Goal: Information Seeking & Learning: Learn about a topic

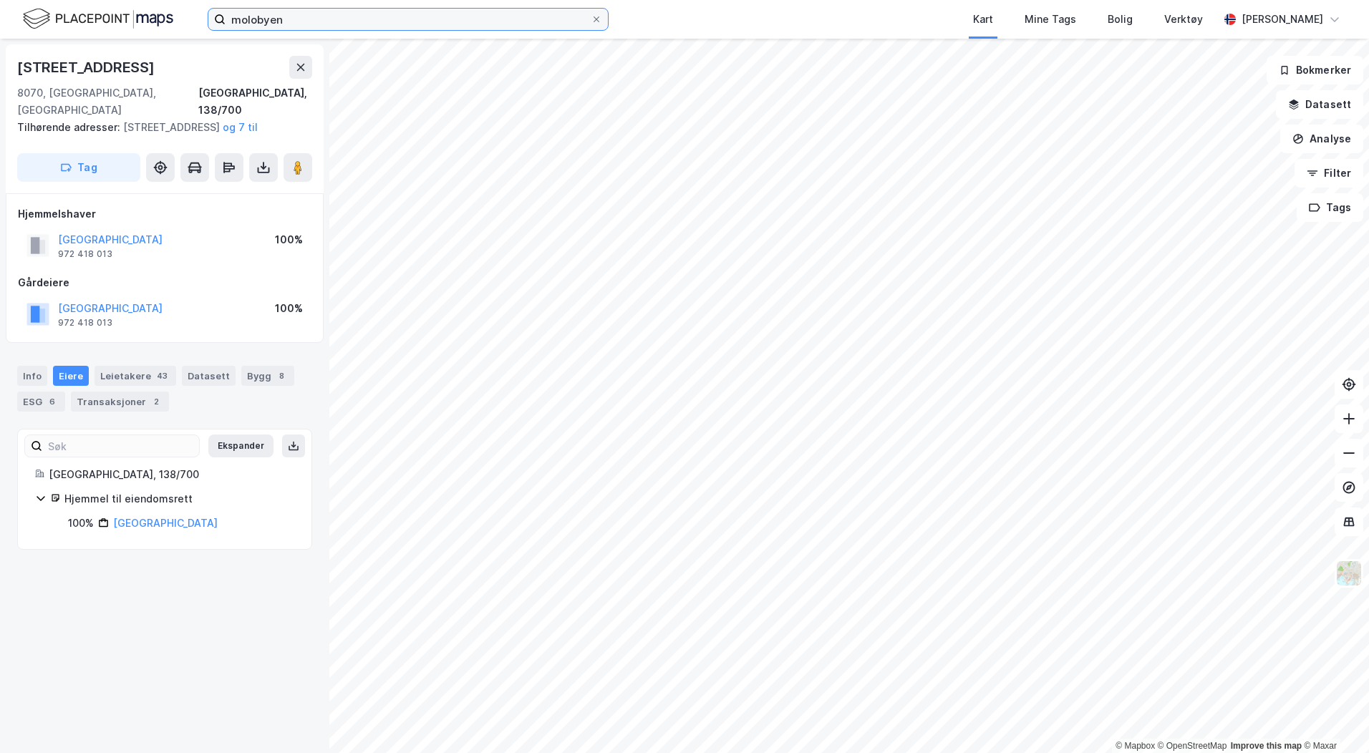
click at [284, 22] on input "molobyen" at bounding box center [408, 19] width 365 height 21
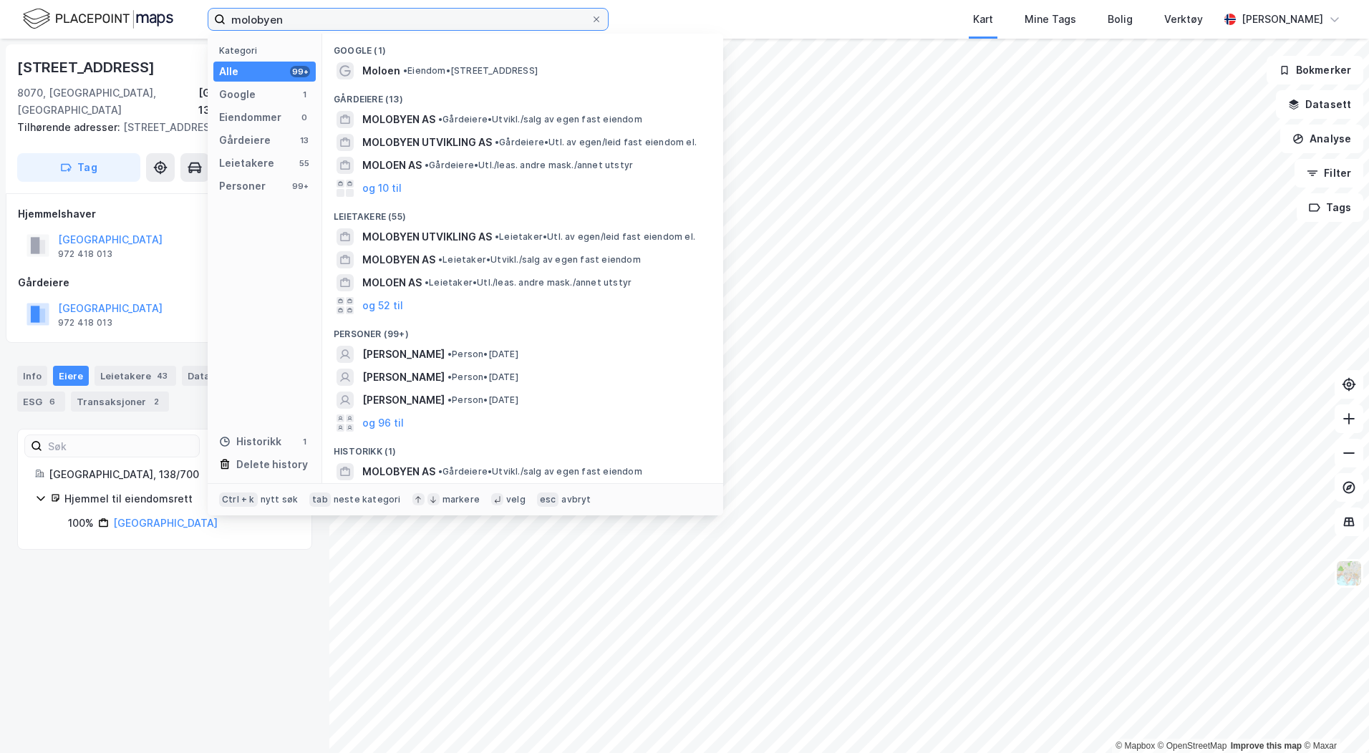
click at [284, 22] on input "molobyen" at bounding box center [408, 19] width 365 height 21
click at [310, 21] on input "molobyen" at bounding box center [408, 19] width 365 height 21
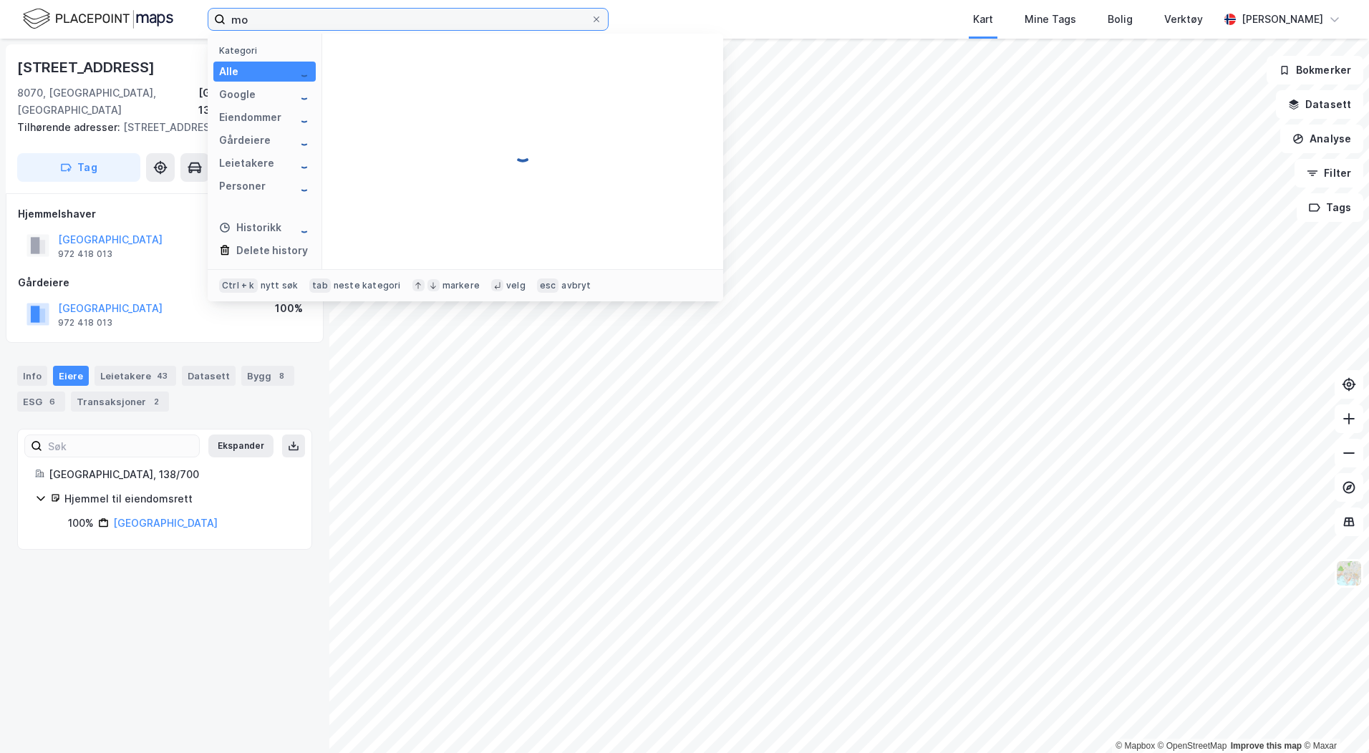
type input "m"
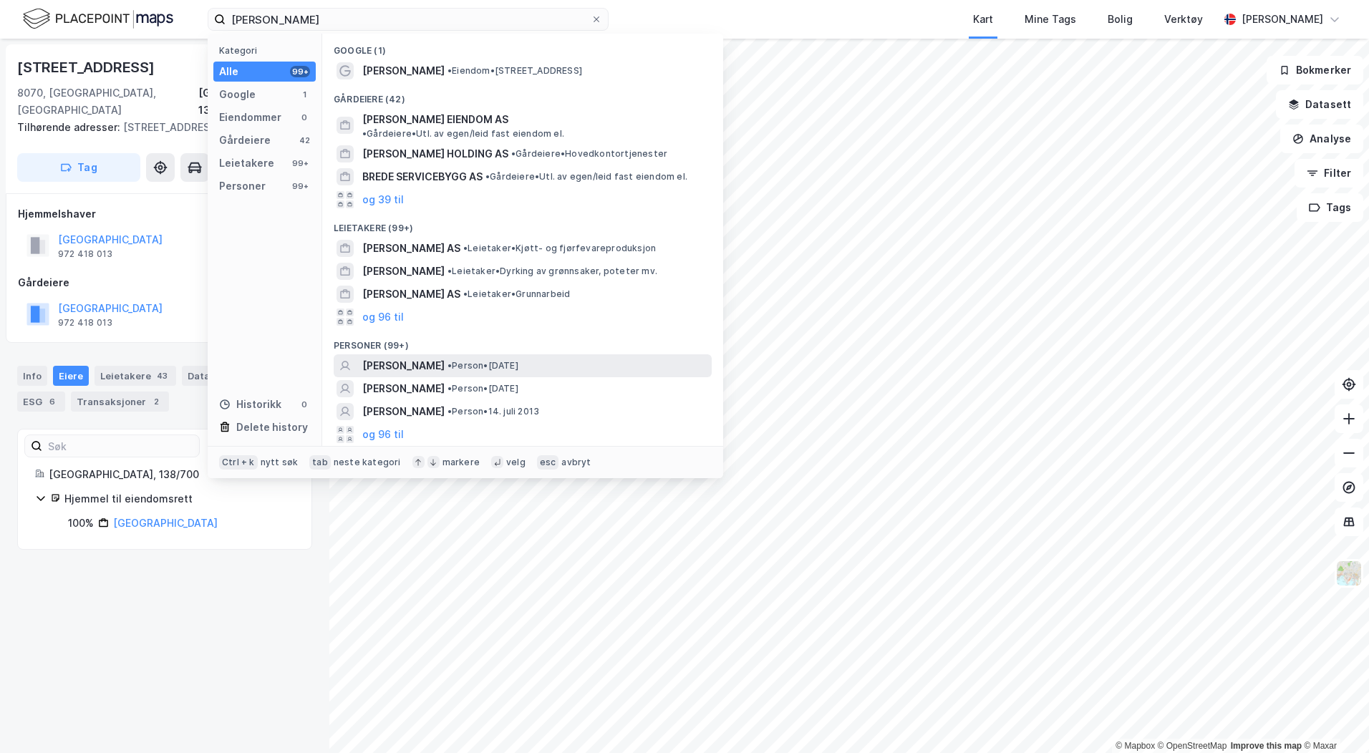
click at [445, 357] on span "[PERSON_NAME]" at bounding box center [403, 365] width 82 height 17
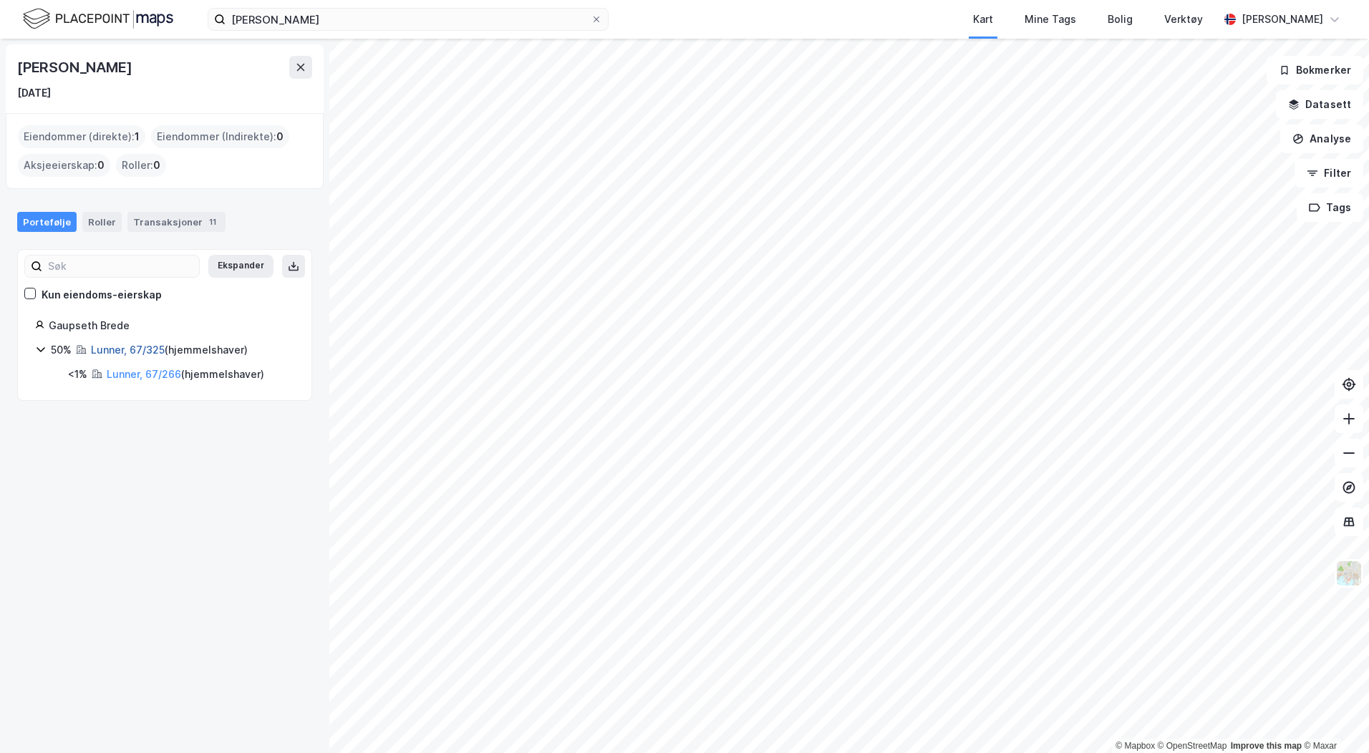
click at [137, 352] on link "Lunner, 67/325" at bounding box center [128, 350] width 74 height 12
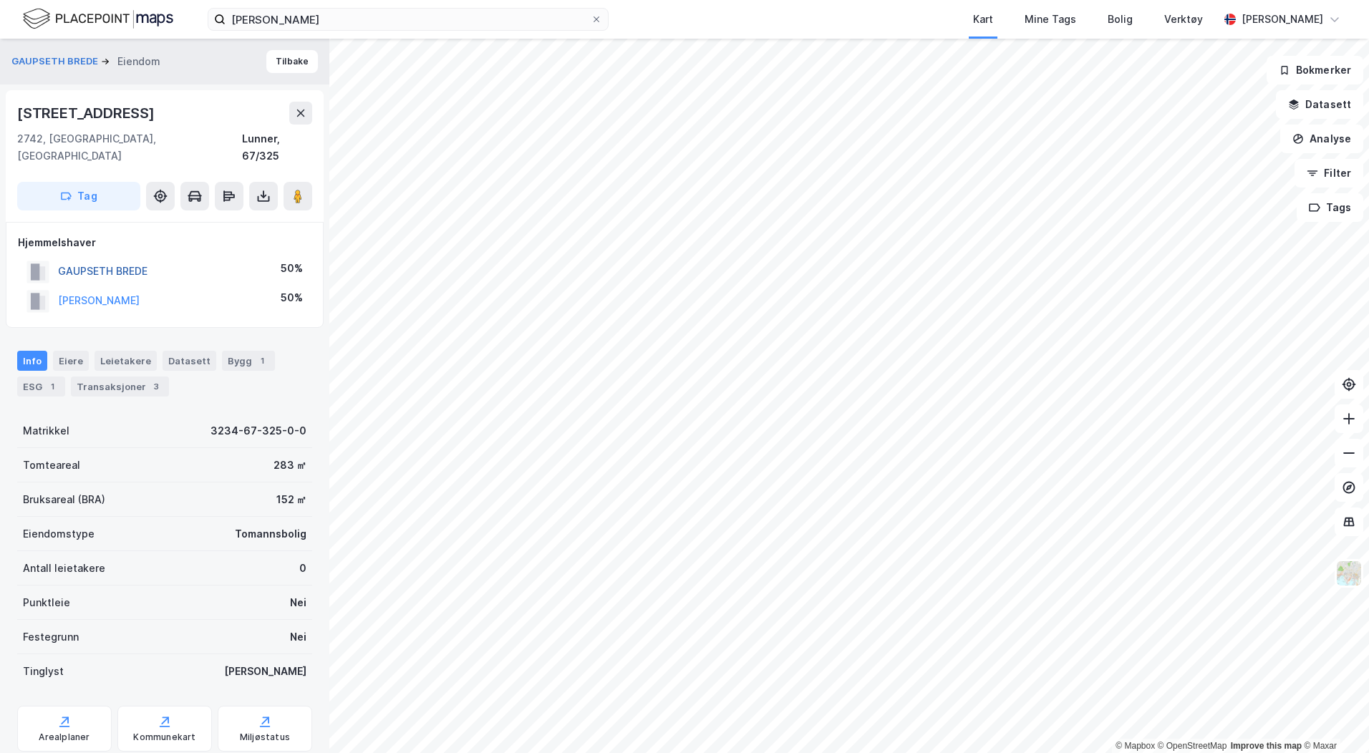
click at [0, 0] on button "GAUPSETH BREDE" at bounding box center [0, 0] width 0 height 0
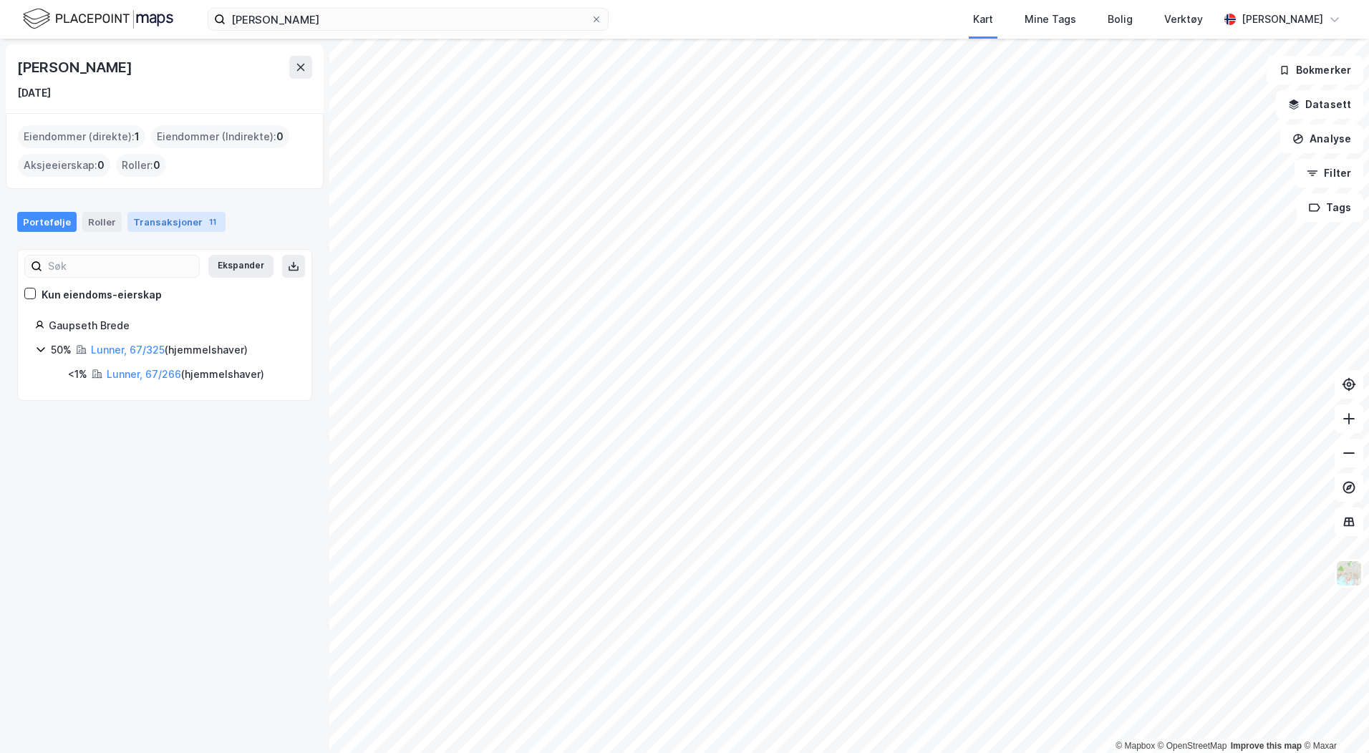
click at [138, 223] on div "Transaksjoner 11" at bounding box center [176, 222] width 98 height 20
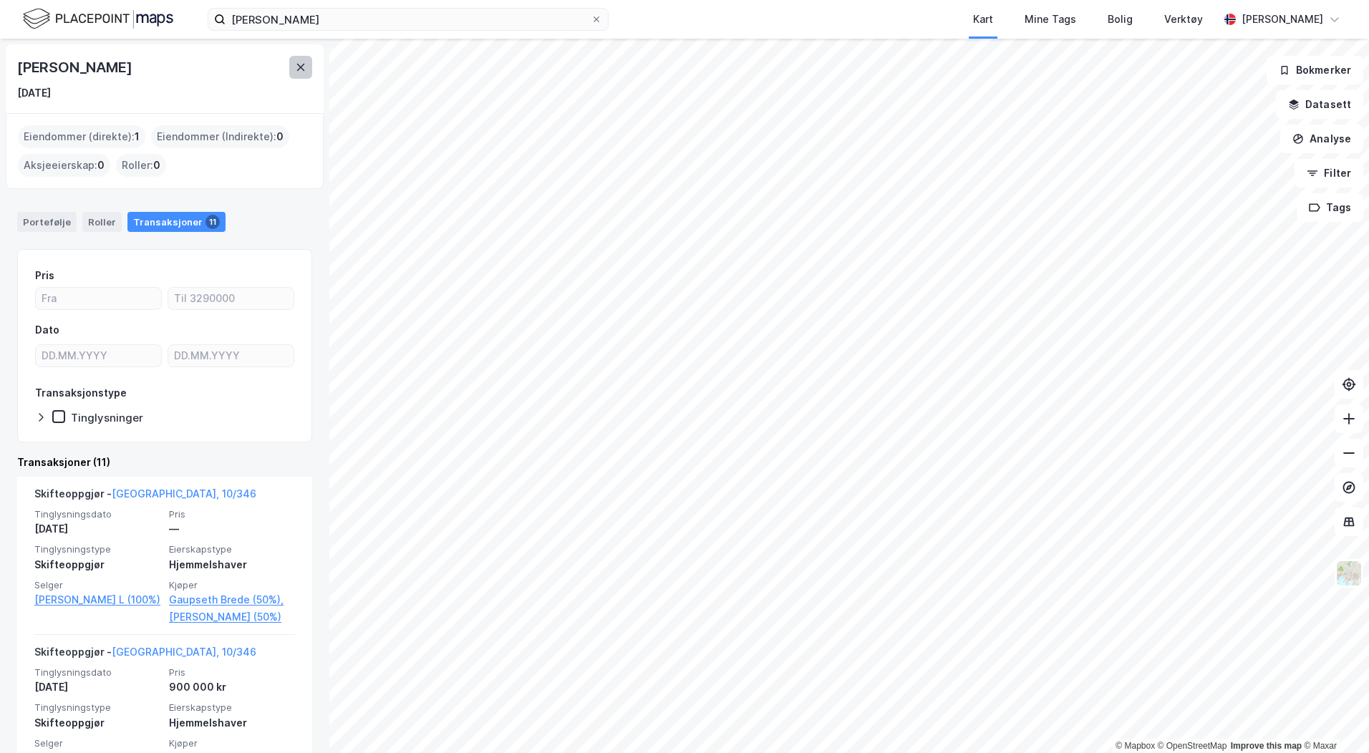
click at [299, 70] on icon at bounding box center [301, 67] width 8 height 7
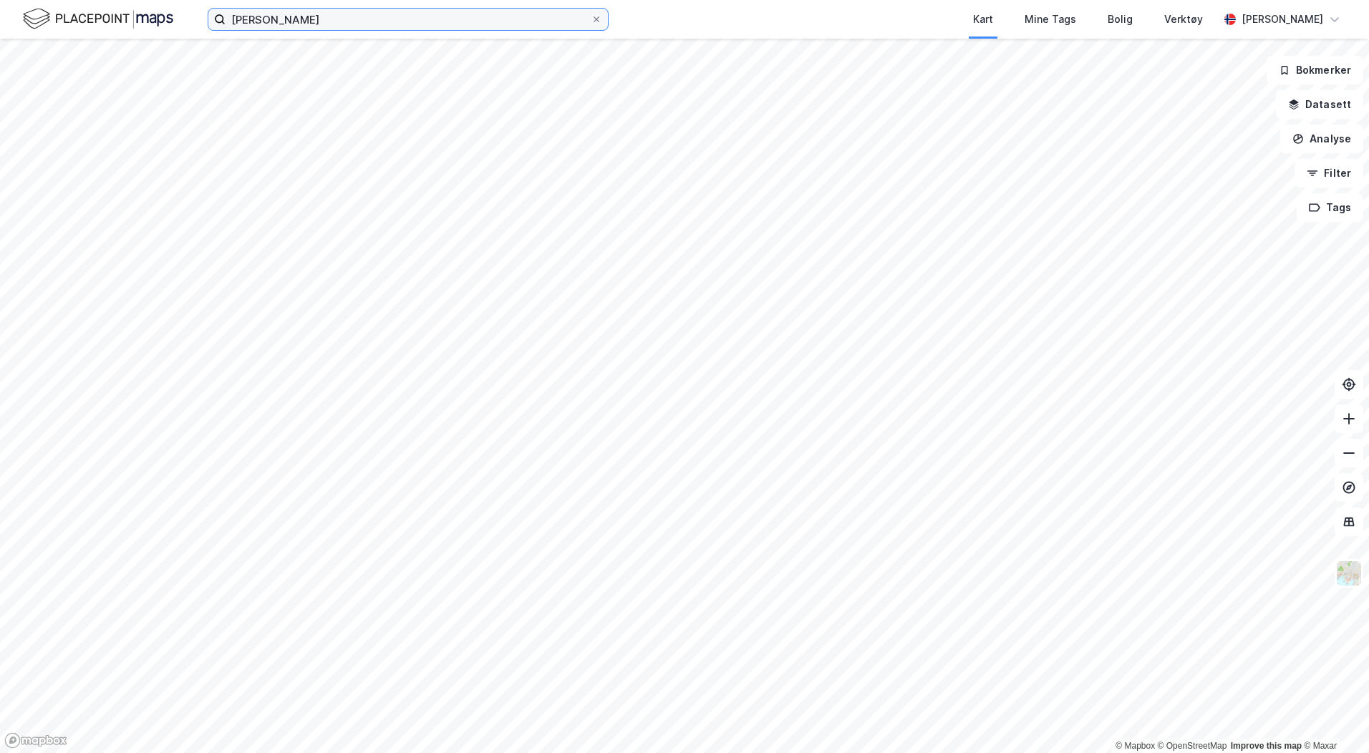
click at [311, 17] on input "[PERSON_NAME]" at bounding box center [408, 19] width 365 height 21
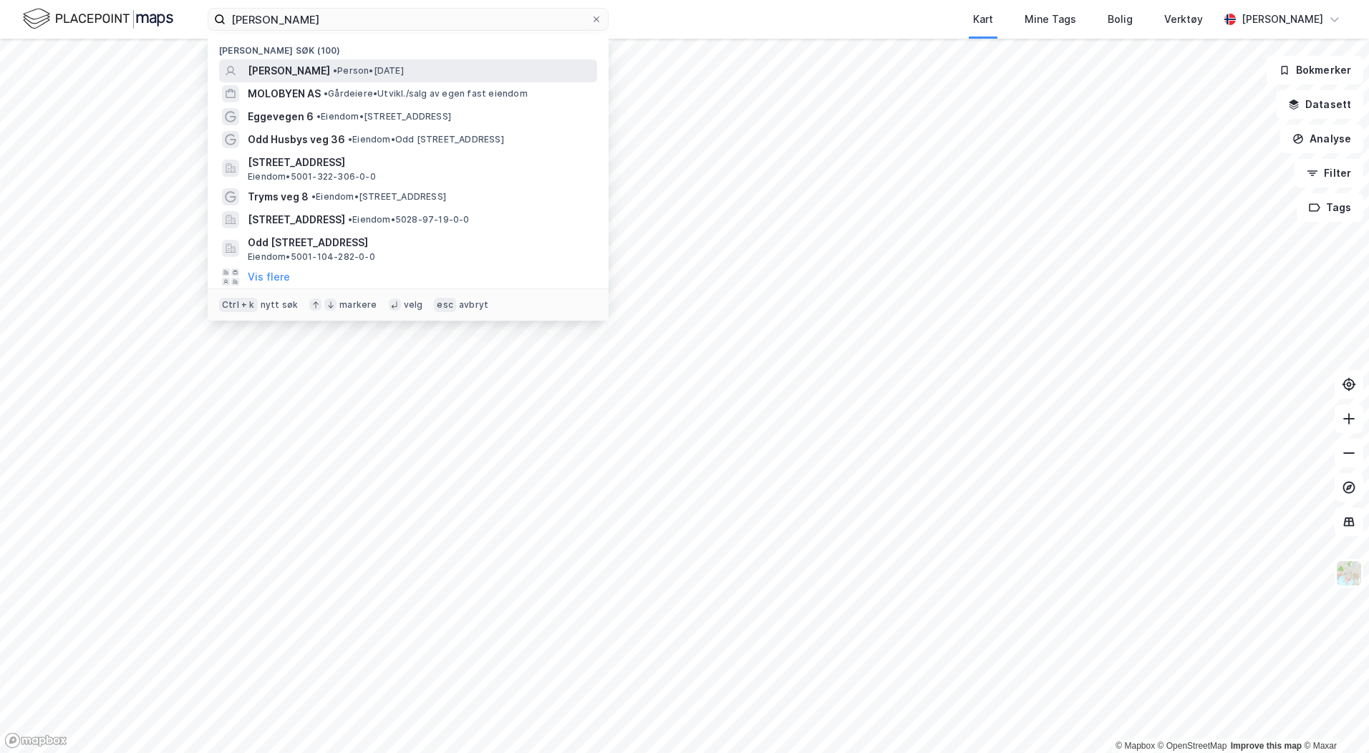
click at [354, 66] on span "• Person • [DATE]" at bounding box center [368, 70] width 71 height 11
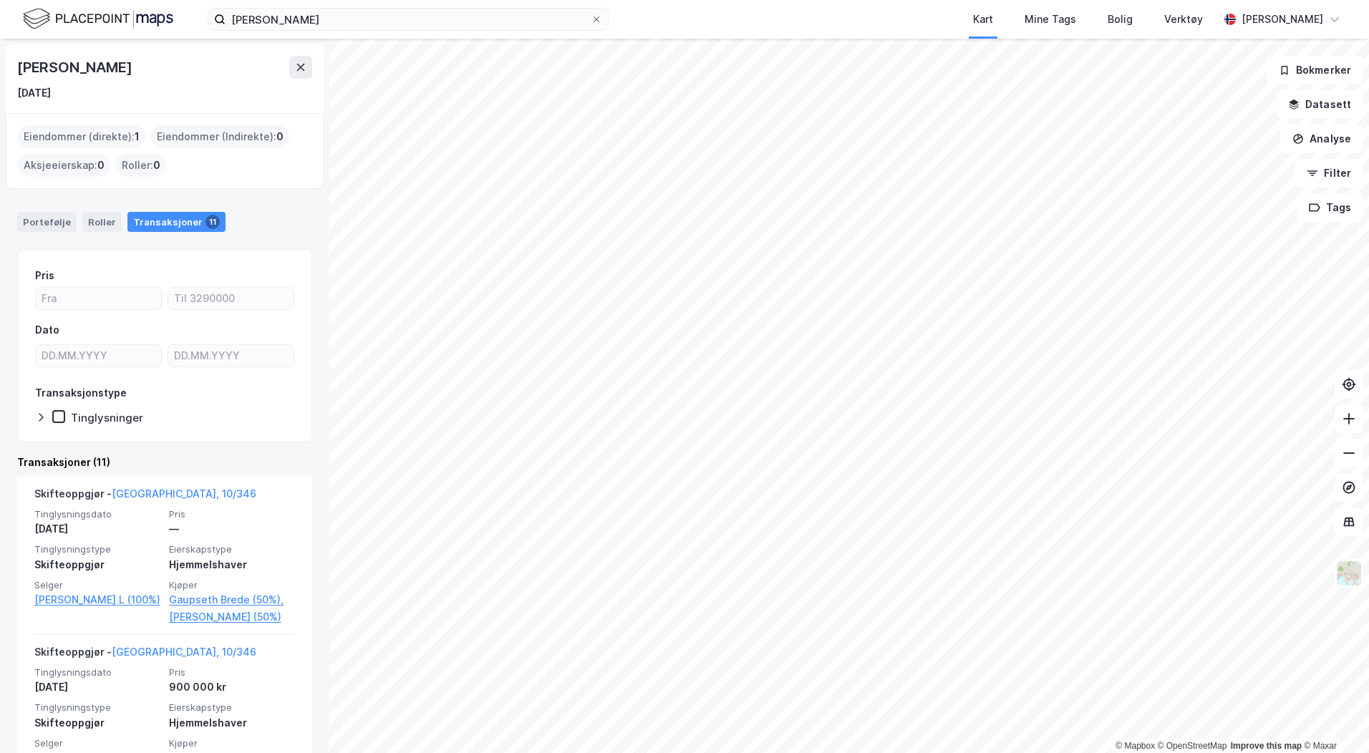
click at [106, 140] on div "Eiendommer (direkte) : 1" at bounding box center [81, 136] width 127 height 23
click at [97, 136] on div "Eiendommer (direkte) : 1" at bounding box center [81, 136] width 127 height 23
click at [47, 211] on div "Portefølje Roller Transaksjoner 11" at bounding box center [164, 216] width 329 height 43
click at [47, 219] on div "Portefølje" at bounding box center [46, 222] width 59 height 20
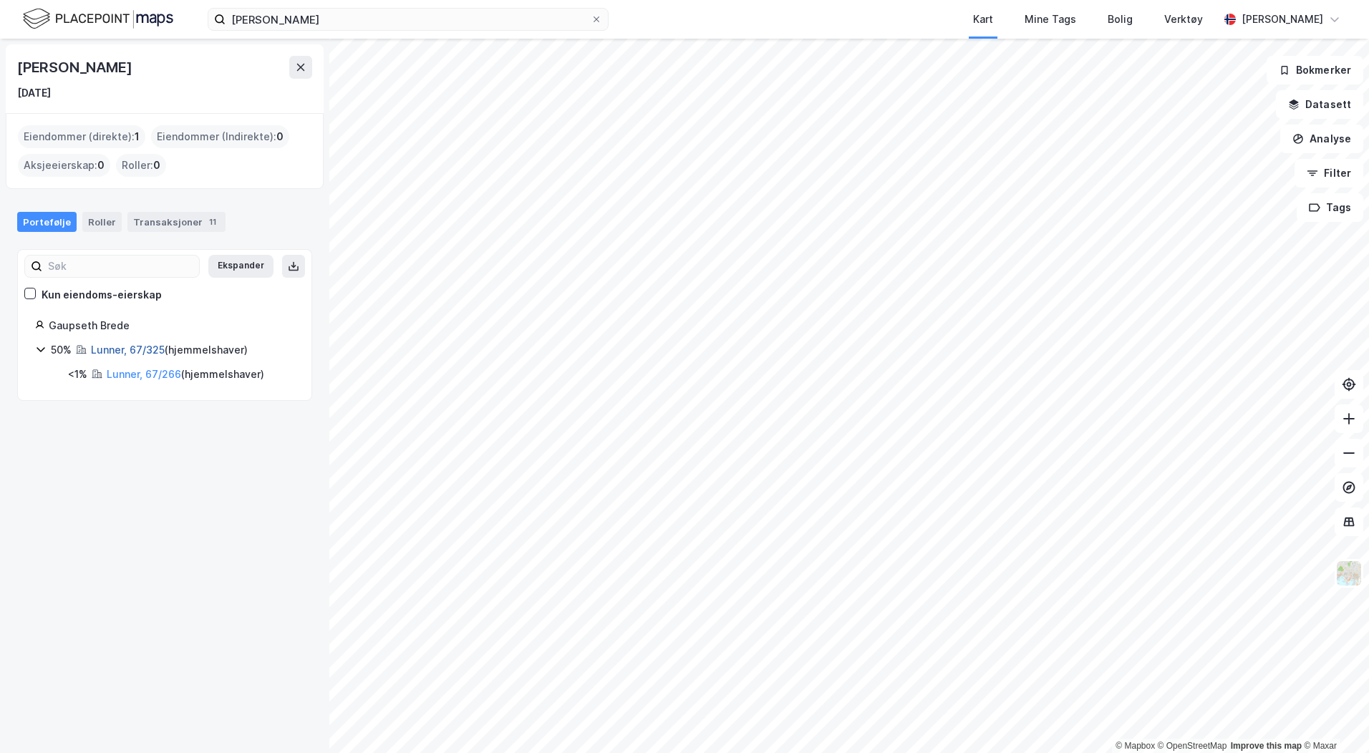
click at [120, 353] on link "Lunner, 67/325" at bounding box center [128, 350] width 74 height 12
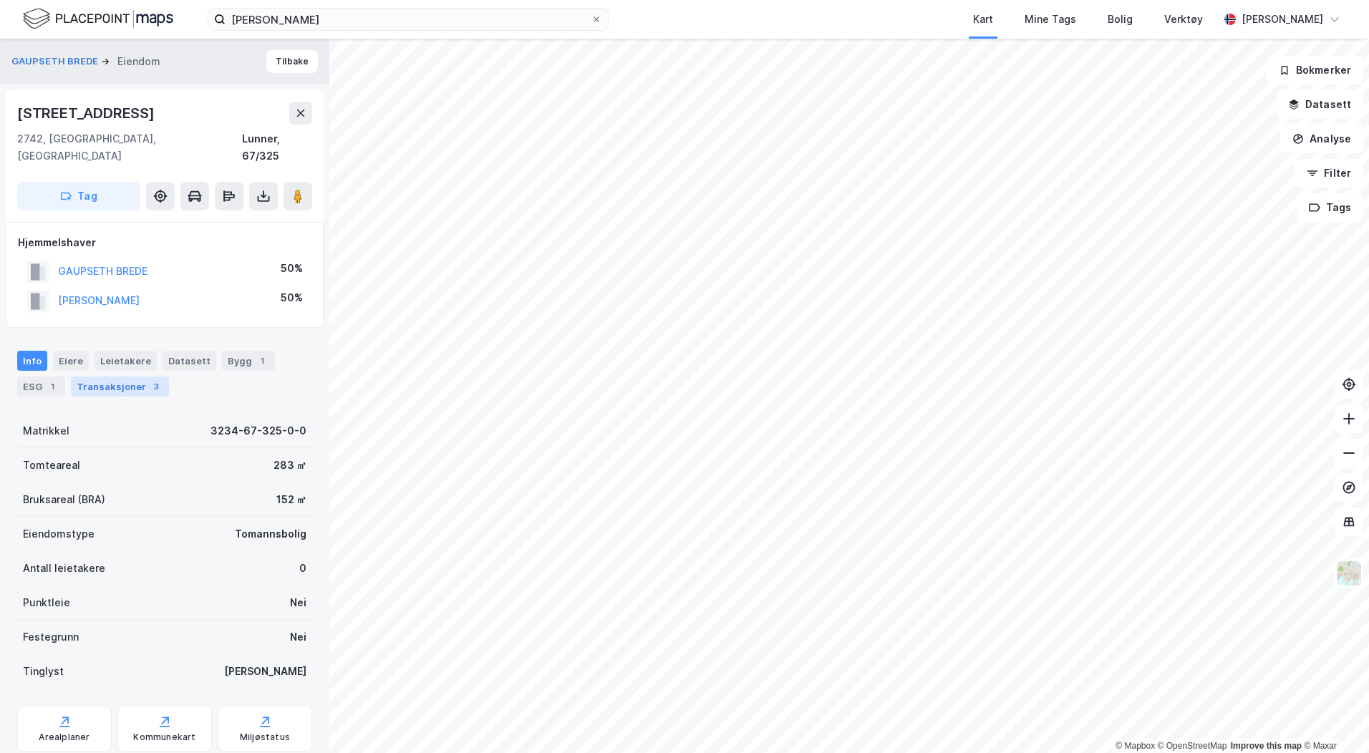
click at [105, 377] on div "Transaksjoner 3" at bounding box center [120, 387] width 98 height 20
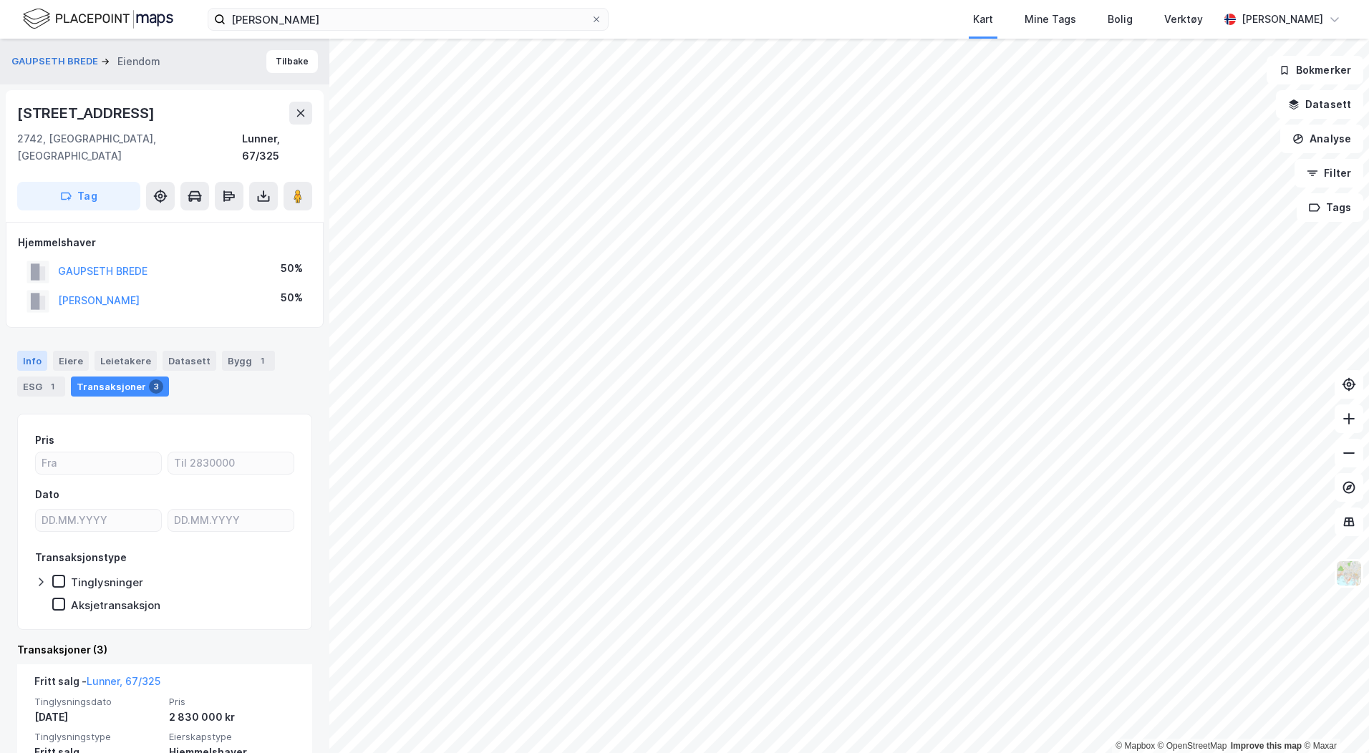
click at [39, 351] on div "Info" at bounding box center [32, 361] width 30 height 20
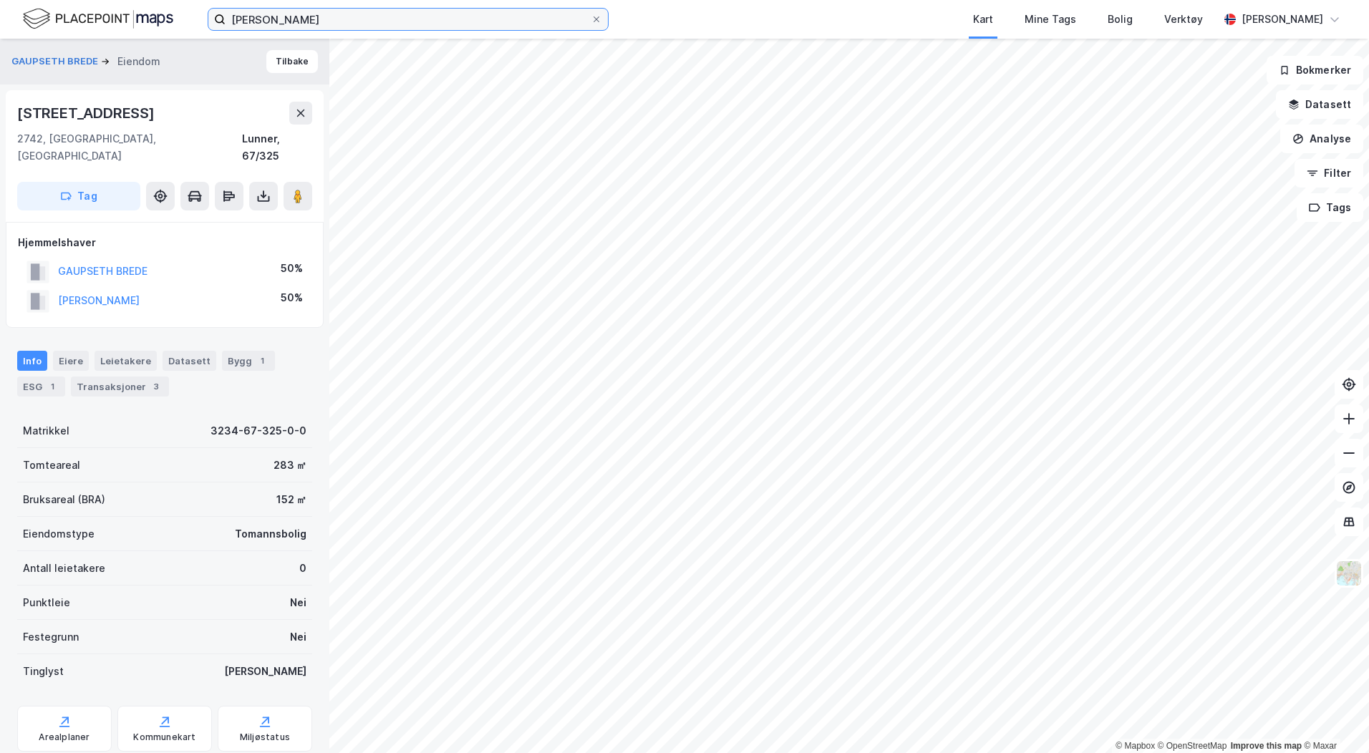
click at [309, 13] on input "[PERSON_NAME]" at bounding box center [408, 19] width 365 height 21
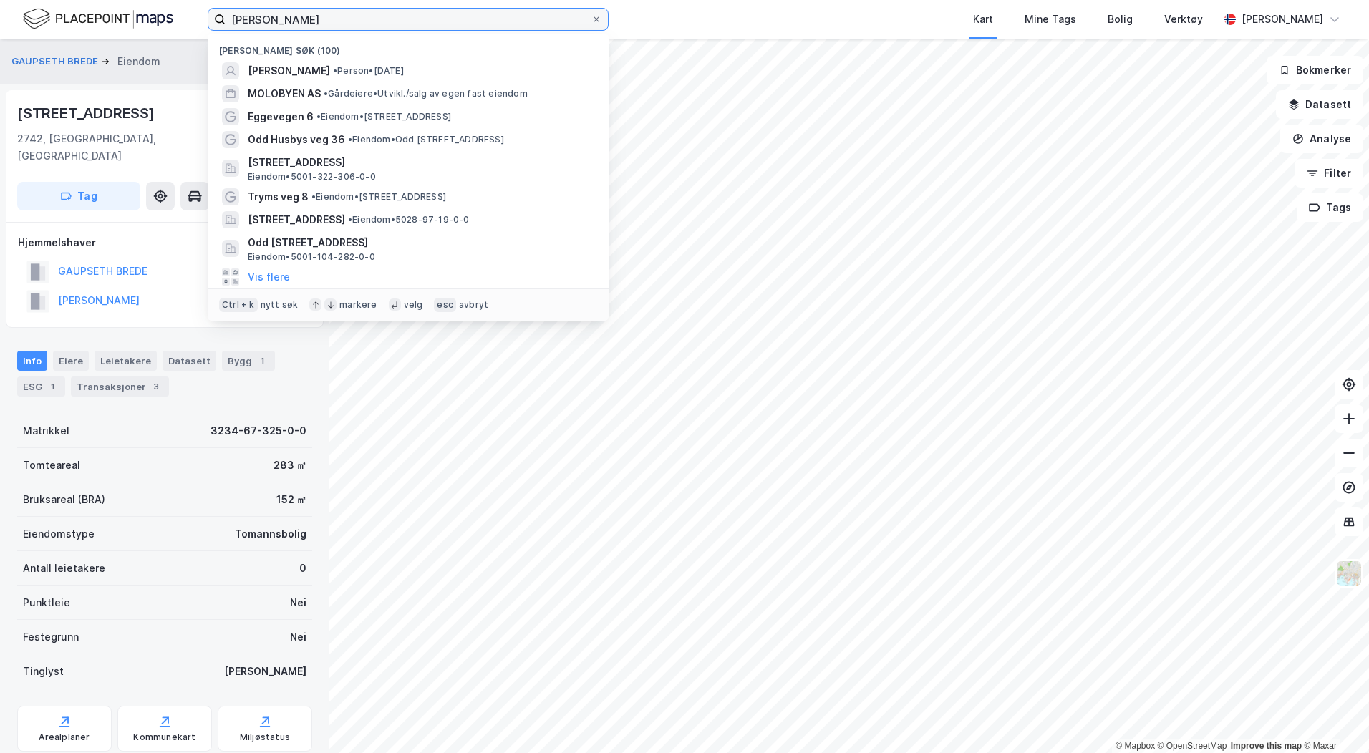
click at [309, 13] on input "[PERSON_NAME]" at bounding box center [408, 19] width 365 height 21
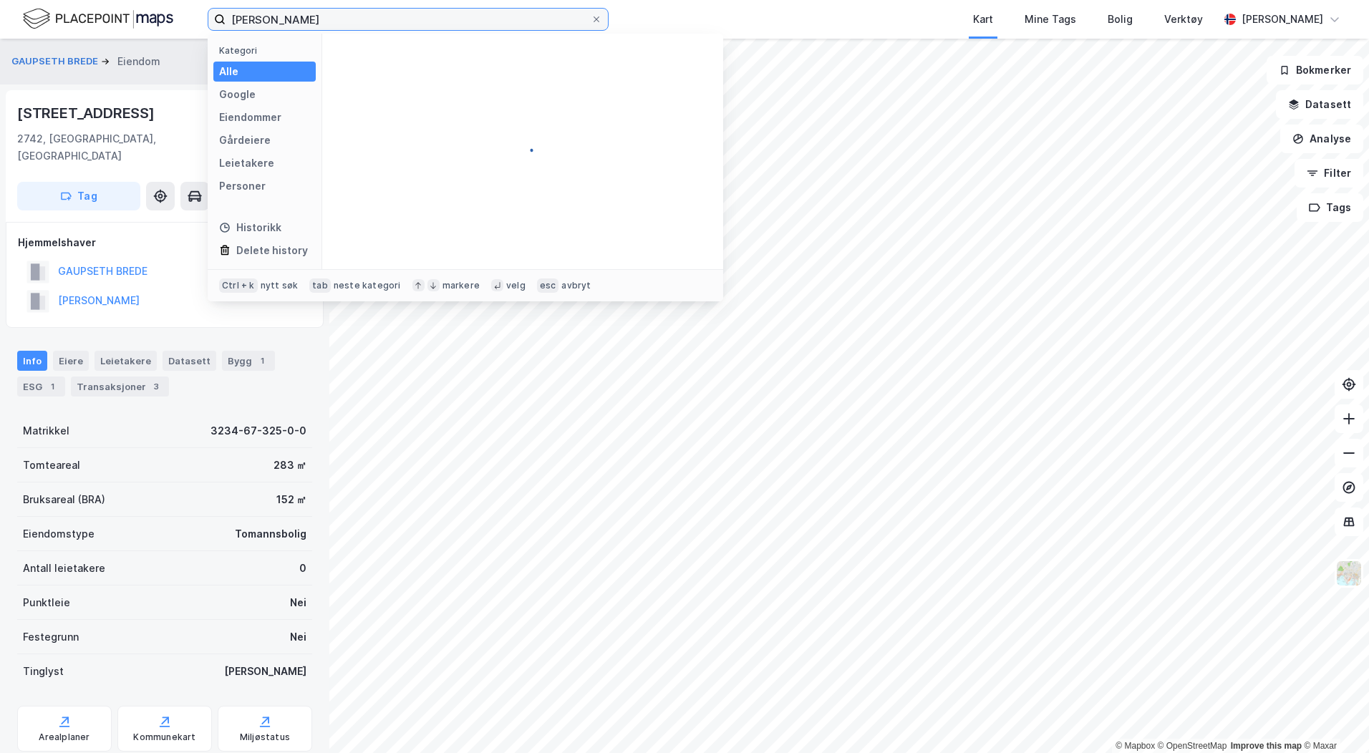
type input "[PERSON_NAME]"
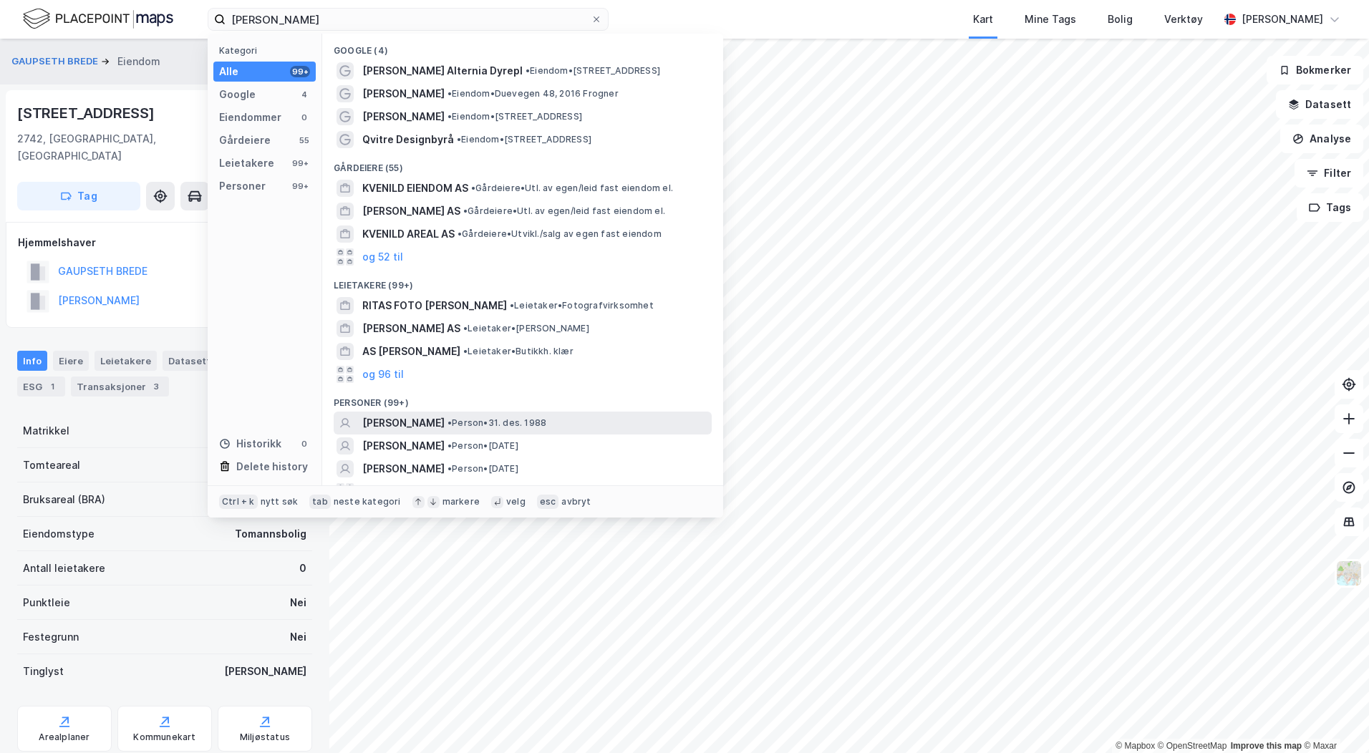
click at [424, 415] on span "[PERSON_NAME]" at bounding box center [403, 423] width 82 height 17
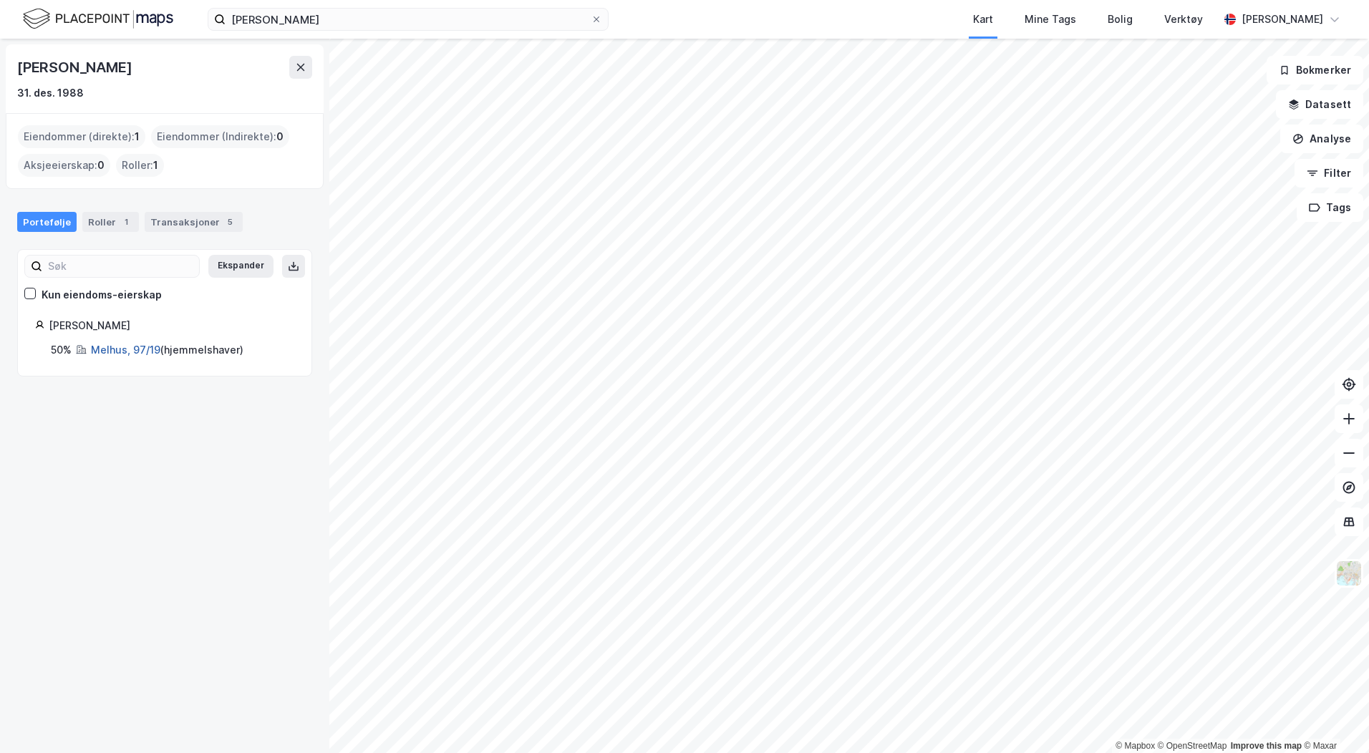
click at [129, 352] on link "Melhus, 97/19" at bounding box center [125, 350] width 69 height 12
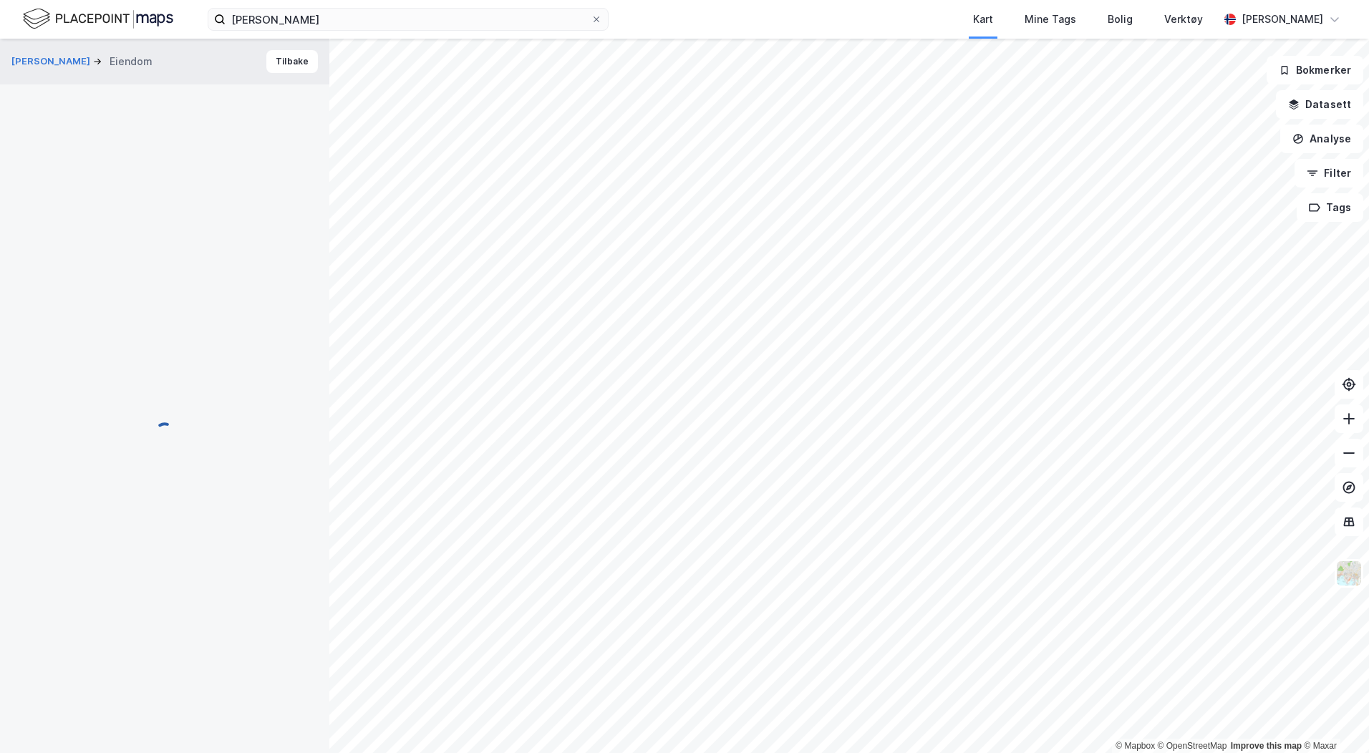
scroll to position [2, 0]
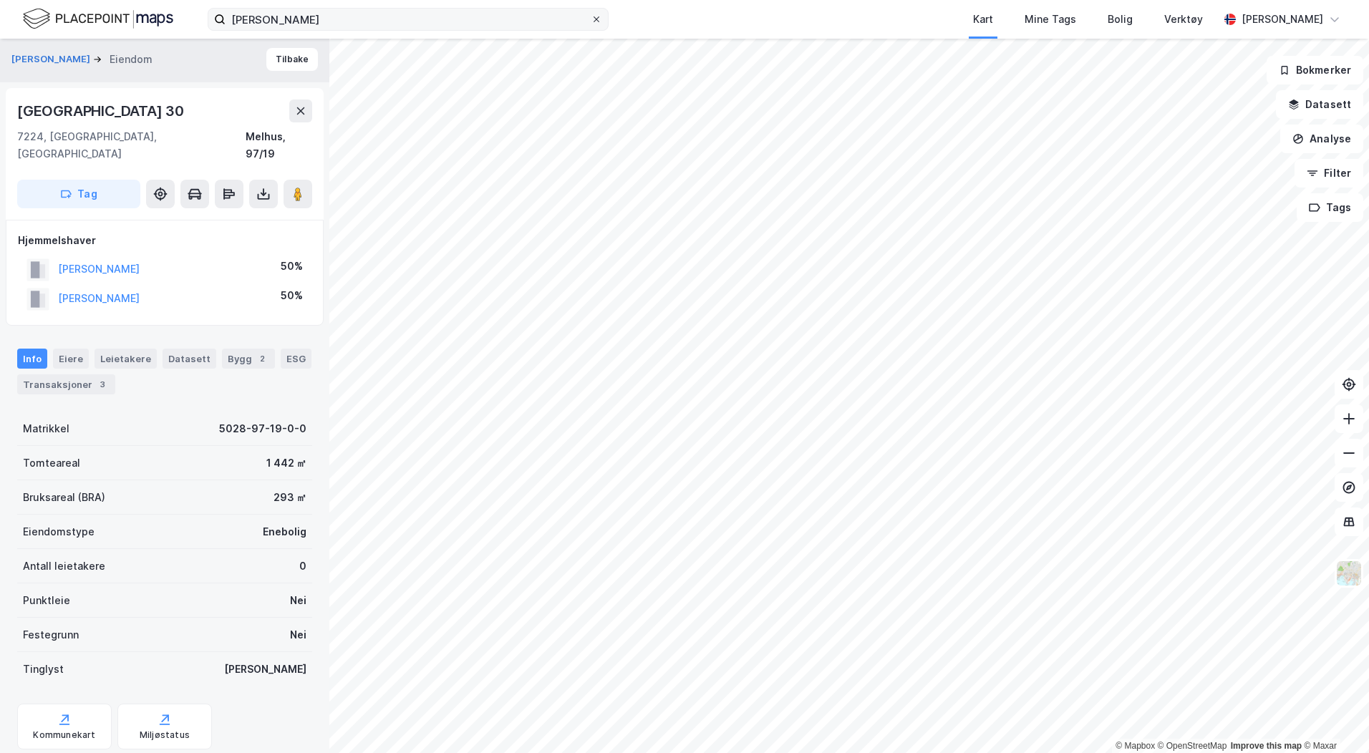
click at [594, 20] on icon at bounding box center [596, 19] width 9 height 9
click at [591, 20] on input "[PERSON_NAME]" at bounding box center [408, 19] width 365 height 21
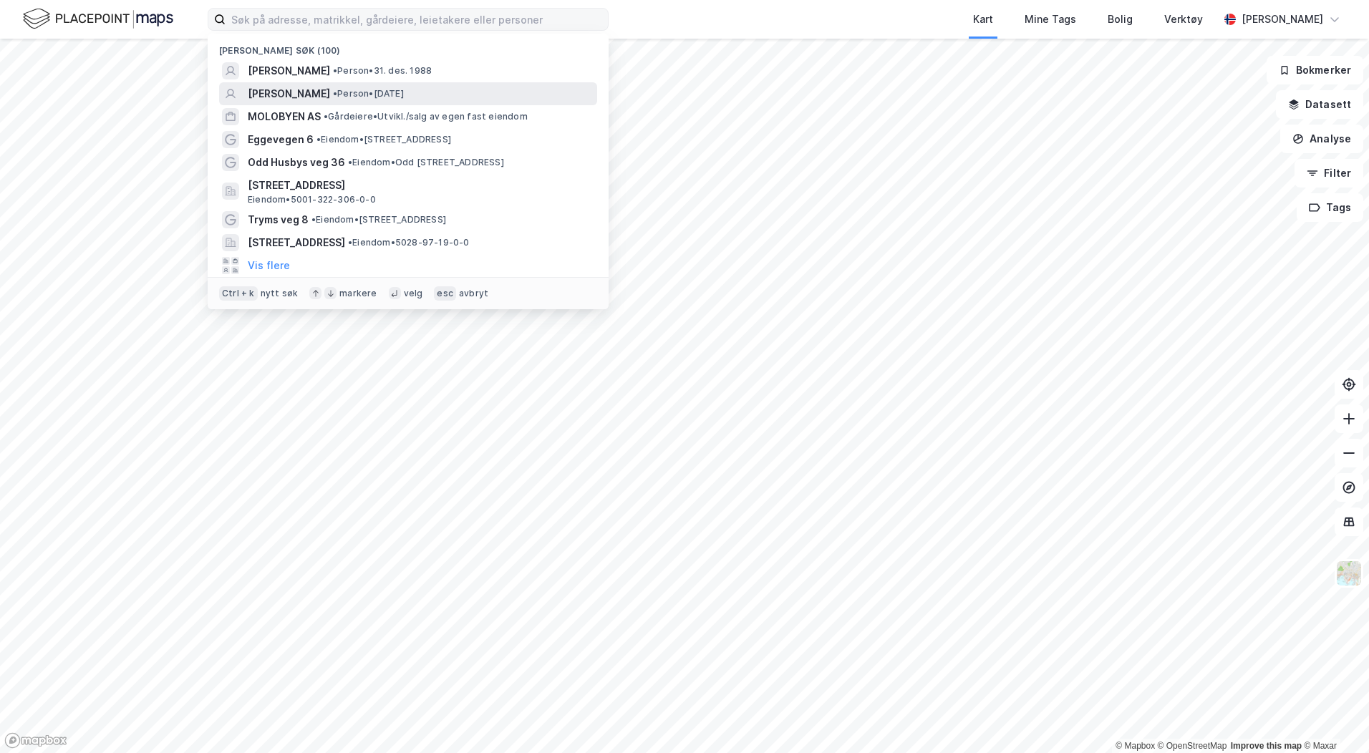
click at [306, 89] on span "[PERSON_NAME]" at bounding box center [289, 93] width 82 height 17
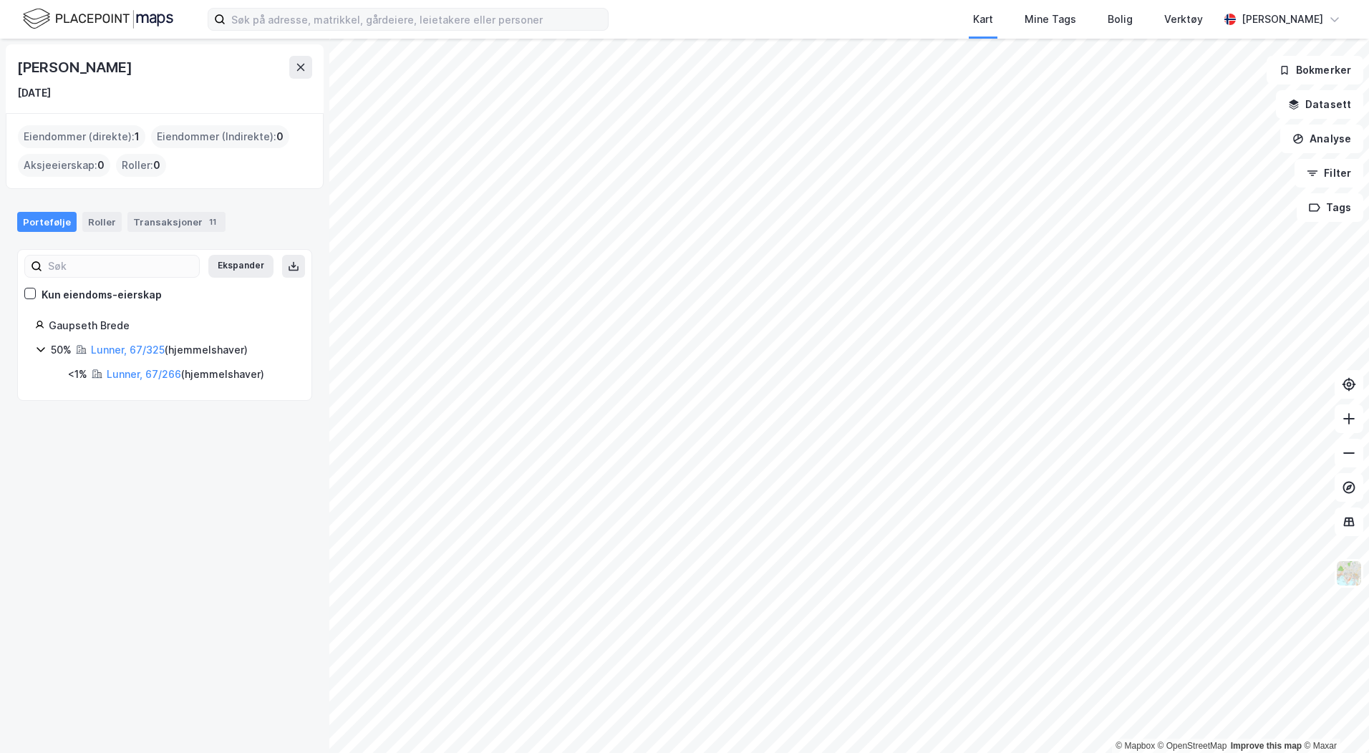
click at [150, 342] on div "Lunner, 67/325 ( hjemmelshaver )" at bounding box center [169, 350] width 157 height 17
click at [374, 22] on input at bounding box center [417, 19] width 382 height 21
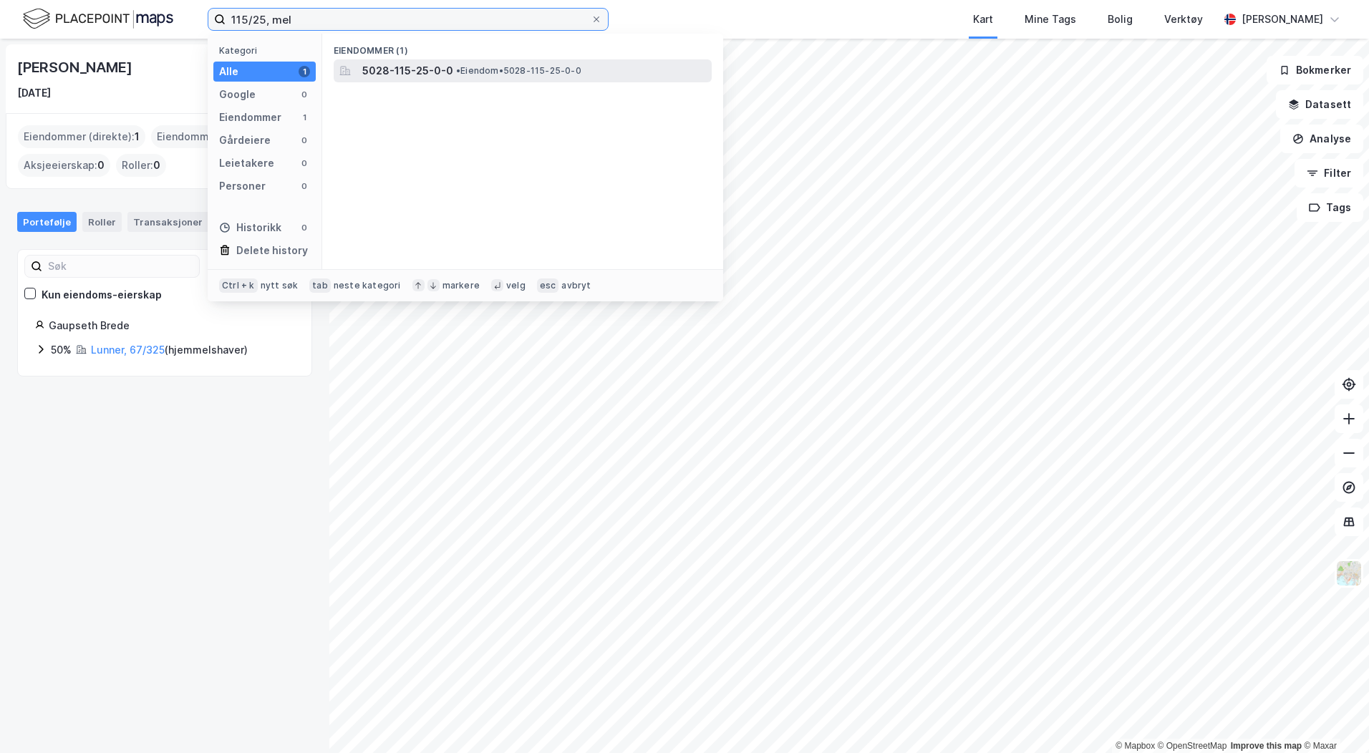
type input "115/25, mel"
click at [411, 69] on span "5028-115-25-0-0" at bounding box center [407, 70] width 91 height 17
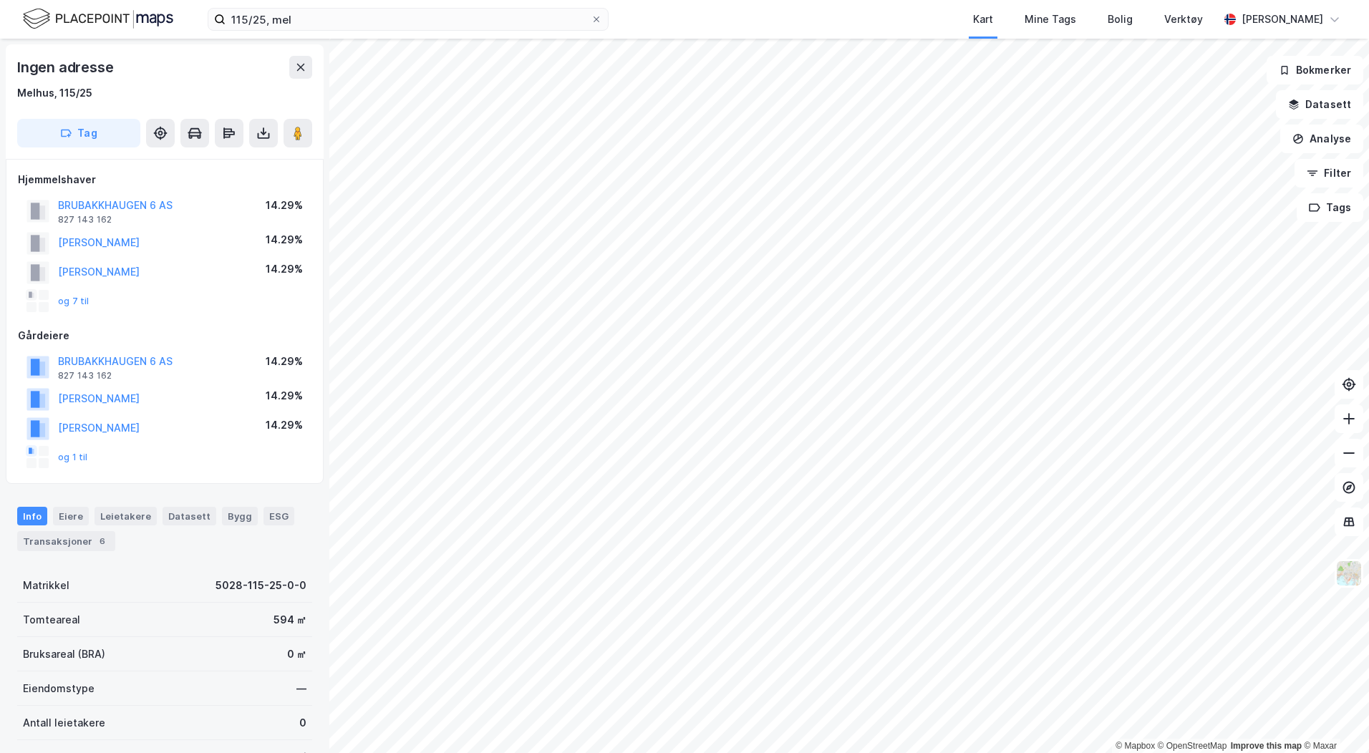
scroll to position [2, 0]
